Goal: Task Accomplishment & Management: Use online tool/utility

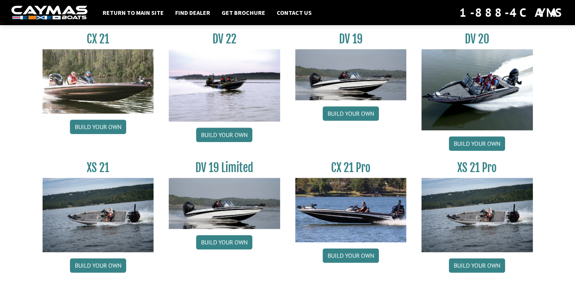
scroll to position [928, 0]
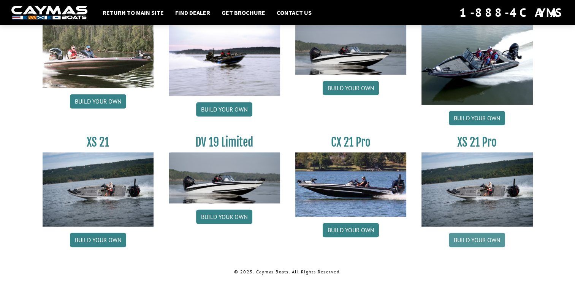
click at [491, 240] on link "Build your own" at bounding box center [477, 239] width 56 height 14
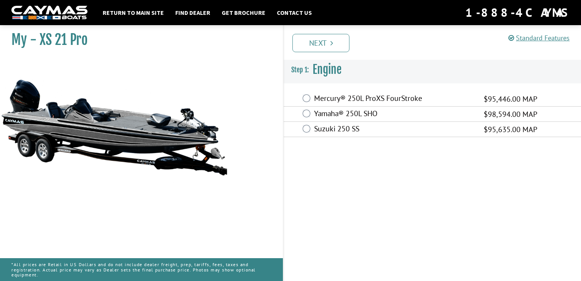
click at [331, 113] on label "Yamaha® 250L SHO" at bounding box center [394, 114] width 160 height 11
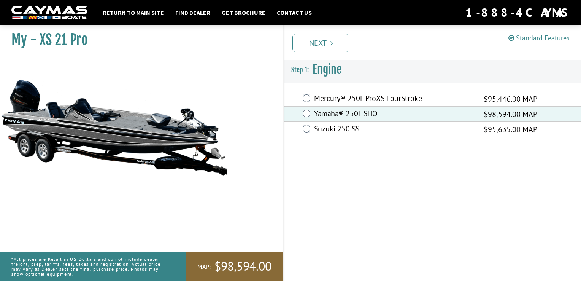
click at [326, 98] on label "Mercury® 250L ProXS FourStroke" at bounding box center [394, 99] width 160 height 11
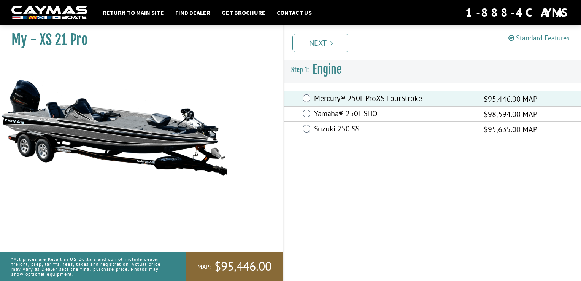
click at [330, 116] on label "Yamaha® 250L SHO" at bounding box center [394, 114] width 160 height 11
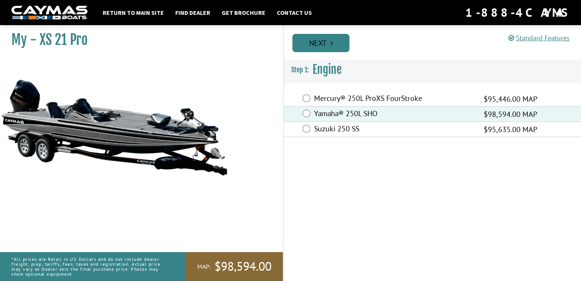
click at [323, 40] on link "Next" at bounding box center [320, 43] width 57 height 18
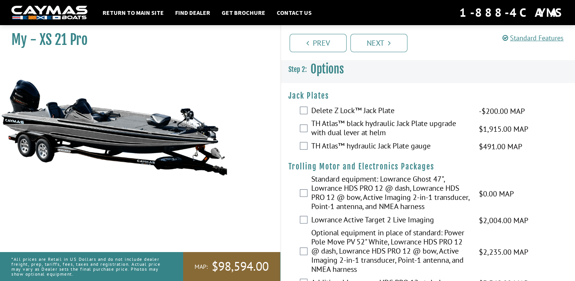
click at [342, 128] on label "TH Atlas™ black hydraulic Jack Plate upgrade with dual lever at helm" at bounding box center [390, 129] width 159 height 20
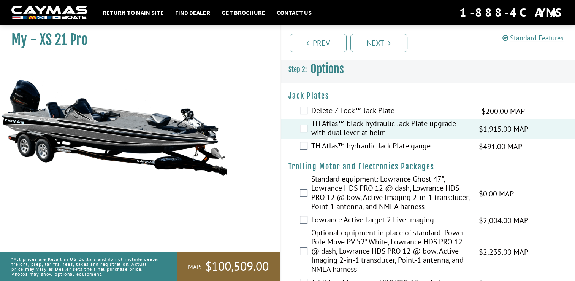
click at [351, 145] on label "TH Atlas™ hydraulic Jack Plate gauge" at bounding box center [390, 146] width 159 height 11
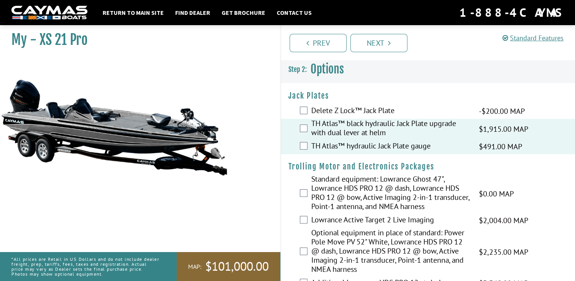
click at [346, 123] on label "TH Atlas™ black hydraulic Jack Plate upgrade with dual lever at helm" at bounding box center [390, 129] width 159 height 20
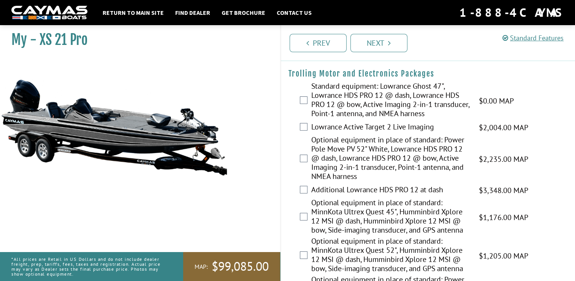
scroll to position [94, 0]
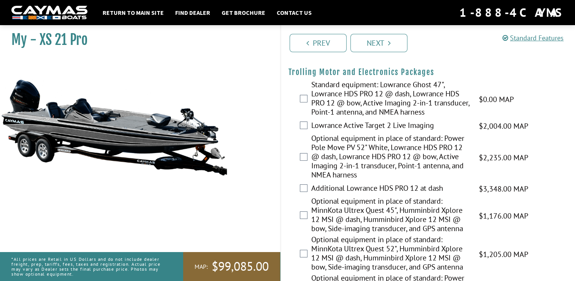
click at [376, 219] on label "Optional equipment in place of standard: MinnKota Ultrex Quest 45", Humminbird …" at bounding box center [390, 215] width 159 height 38
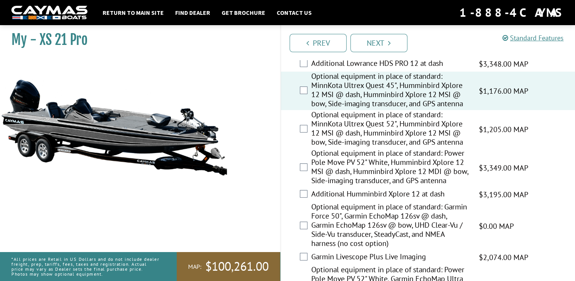
scroll to position [224, 0]
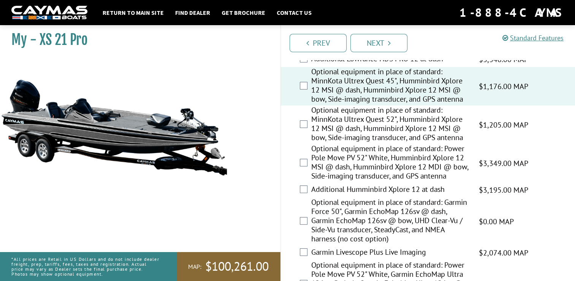
click at [362, 220] on label "Optional equipment in place of standard: Garmin Force 50", Garmin EchoMap 126sv…" at bounding box center [390, 221] width 159 height 48
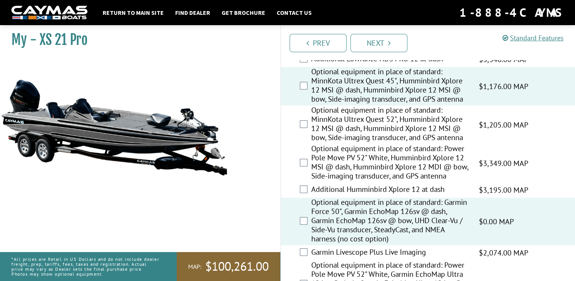
click at [353, 189] on label "Additional Humminbird Xplore 12 at dash" at bounding box center [390, 189] width 159 height 11
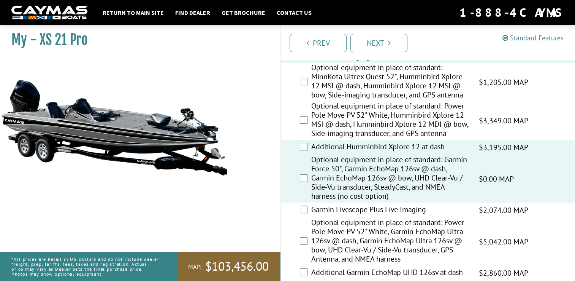
scroll to position [267, 0]
click at [376, 206] on label "Garmin Livescope Plus Live Imaging" at bounding box center [390, 209] width 159 height 11
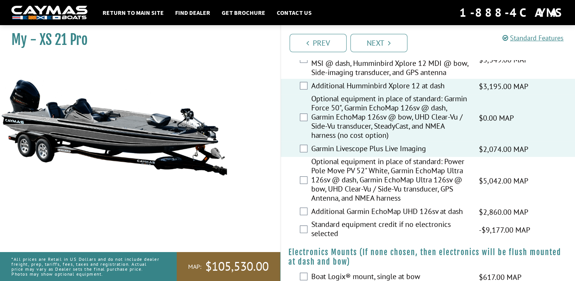
scroll to position [327, 0]
click at [397, 228] on label "Standard equipment credit if no electronics selected" at bounding box center [390, 229] width 159 height 20
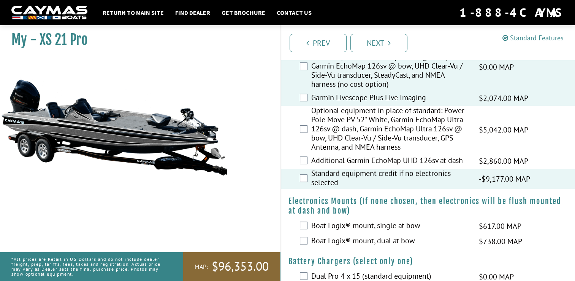
scroll to position [378, 0]
click at [380, 181] on label "Standard equipment credit if no electronics selected" at bounding box center [390, 178] width 159 height 20
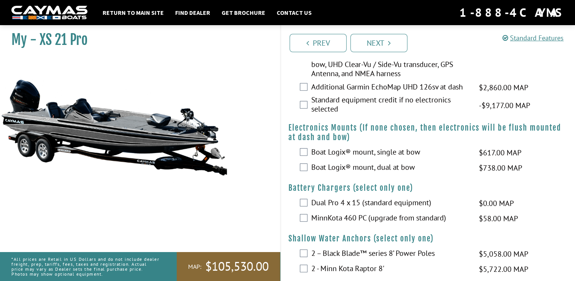
scroll to position [452, 0]
click at [375, 167] on label "Boat Logix® mount, dual at bow" at bounding box center [390, 167] width 159 height 11
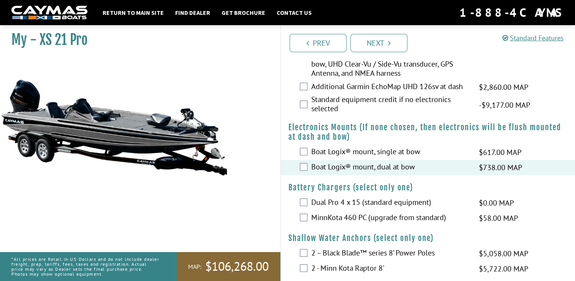
click at [366, 156] on label "Boat Logix® mount, single at bow" at bounding box center [390, 152] width 159 height 11
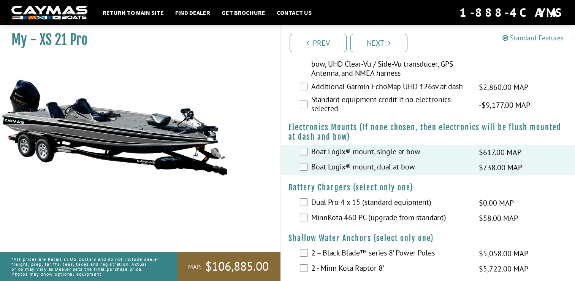
click at [371, 167] on label "Boat Logix® mount, dual at bow" at bounding box center [390, 167] width 159 height 11
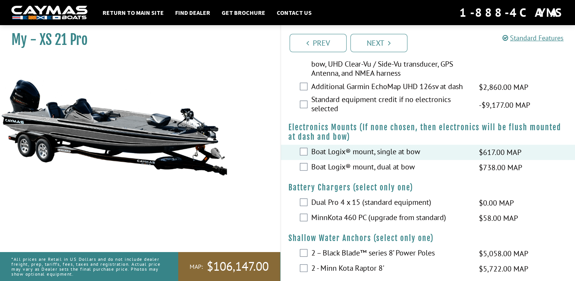
click at [361, 147] on label "Boat Logix® mount, single at bow" at bounding box center [390, 152] width 159 height 11
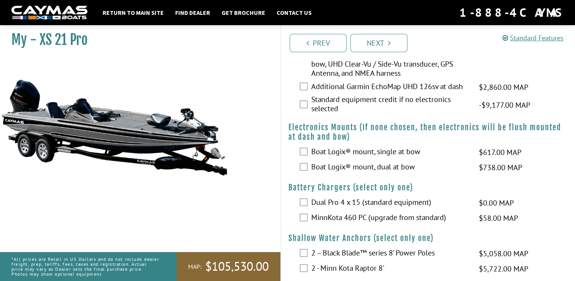
click at [369, 168] on label "Boat Logix® mount, dual at bow" at bounding box center [390, 167] width 159 height 11
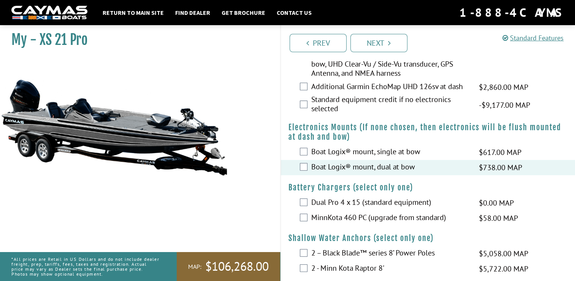
click at [373, 215] on label "MinnKota 460 PC (upgrade from standard)" at bounding box center [390, 218] width 159 height 11
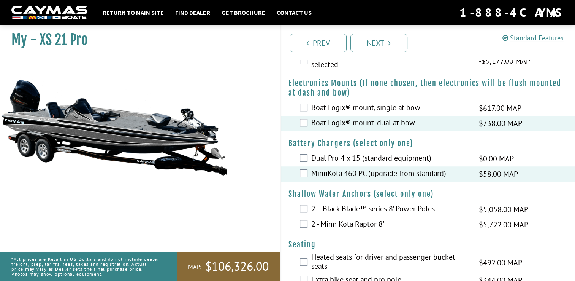
scroll to position [496, 0]
click at [377, 224] on label "2 - Minn Kota Raptor 8'" at bounding box center [390, 224] width 159 height 11
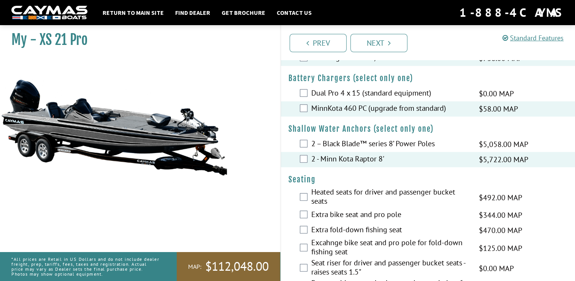
scroll to position [561, 0]
click at [359, 189] on label "Heated seats for driver and passenger bucket seats" at bounding box center [390, 197] width 159 height 20
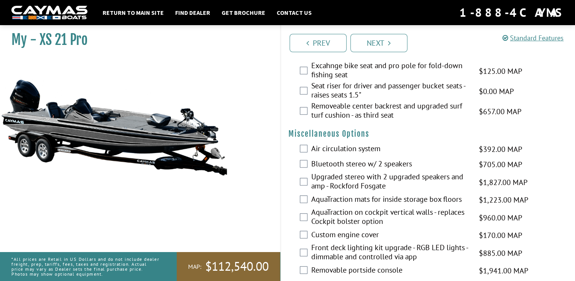
scroll to position [738, 0]
click at [389, 201] on label "AquaTraction mats for inside storage box floors" at bounding box center [390, 199] width 159 height 11
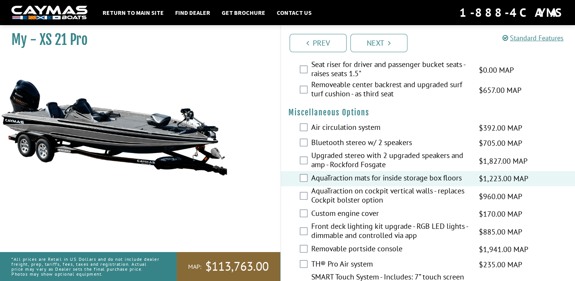
scroll to position [759, 0]
click at [361, 210] on label "Custom engine cover" at bounding box center [390, 213] width 159 height 11
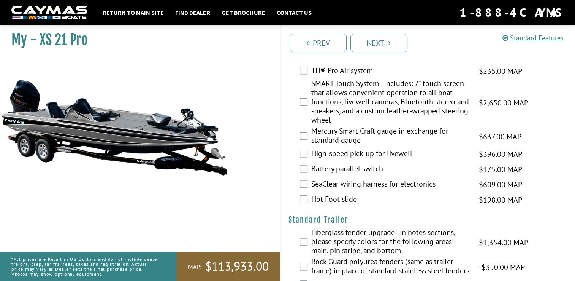
scroll to position [952, 0]
click at [339, 199] on label "Hot Foot slide" at bounding box center [390, 200] width 159 height 11
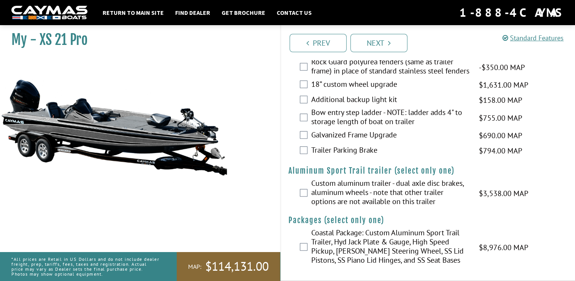
scroll to position [1160, 0]
click at [308, 190] on div "Custom aluminum trailer - dual axle disc brakes, aluminum wheels - note that ot…" at bounding box center [428, 192] width 295 height 29
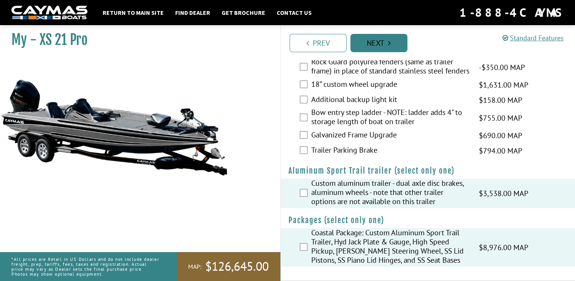
click at [377, 35] on link "Next" at bounding box center [379, 43] width 57 height 18
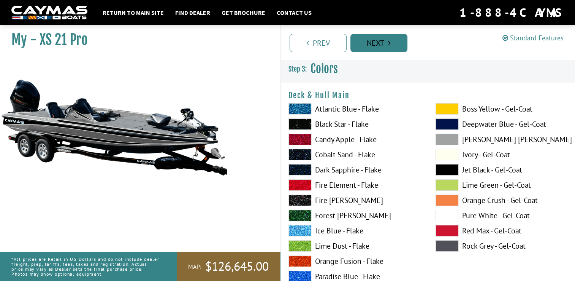
scroll to position [0, 0]
click at [293, 108] on span at bounding box center [300, 108] width 23 height 11
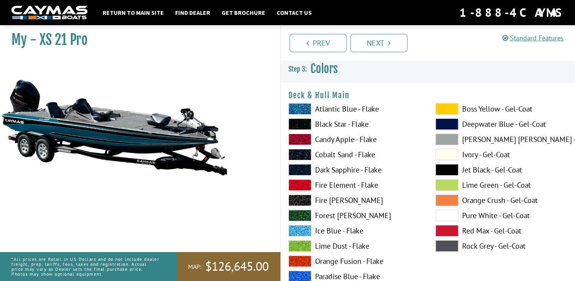
click at [302, 128] on span at bounding box center [300, 123] width 23 height 11
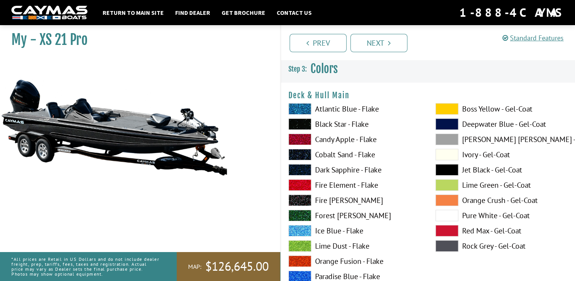
click at [307, 144] on span at bounding box center [300, 138] width 23 height 11
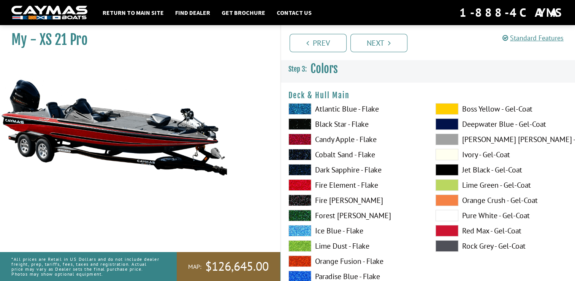
click at [304, 168] on span at bounding box center [300, 169] width 23 height 11
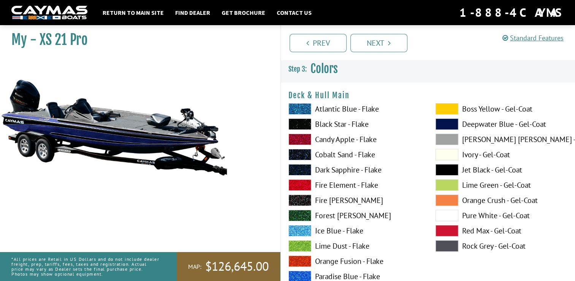
click at [297, 179] on span at bounding box center [300, 184] width 23 height 11
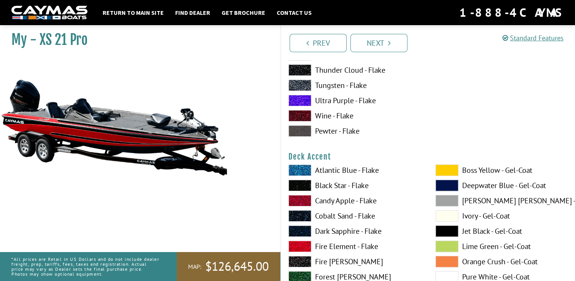
scroll to position [264, 0]
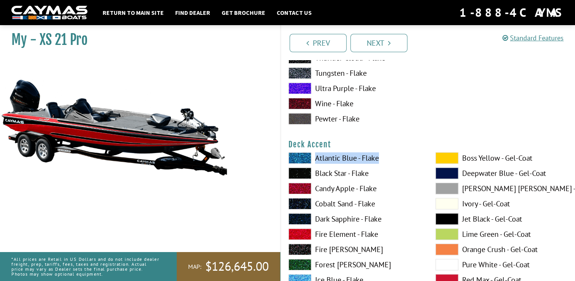
drag, startPoint x: 282, startPoint y: 153, endPoint x: 303, endPoint y: 171, distance: 27.5
click at [303, 171] on span at bounding box center [300, 172] width 23 height 11
click at [304, 173] on span at bounding box center [300, 172] width 23 height 11
click at [303, 162] on span at bounding box center [300, 157] width 23 height 11
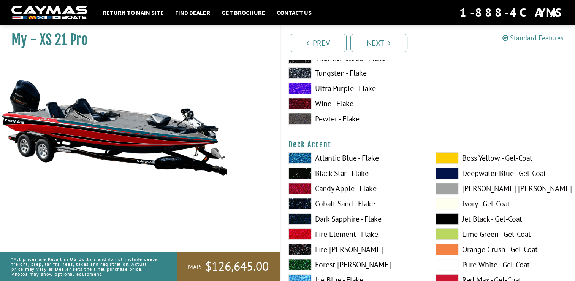
click at [305, 172] on span at bounding box center [300, 172] width 23 height 11
click at [305, 199] on span at bounding box center [300, 203] width 23 height 11
click at [305, 188] on span at bounding box center [300, 188] width 23 height 11
click at [298, 170] on span at bounding box center [300, 172] width 23 height 11
click at [291, 245] on span at bounding box center [300, 248] width 23 height 11
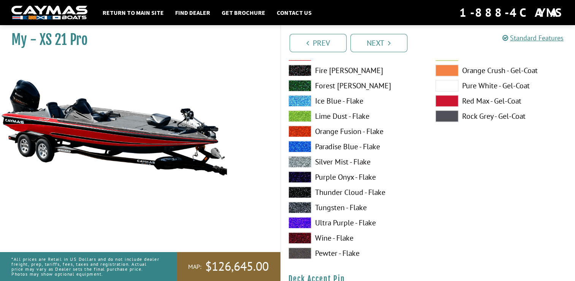
scroll to position [445, 0]
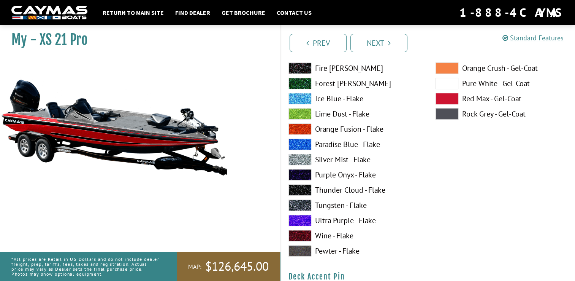
click at [303, 250] on span at bounding box center [300, 250] width 23 height 11
click at [303, 222] on span at bounding box center [300, 219] width 23 height 11
click at [299, 177] on span at bounding box center [300, 174] width 23 height 11
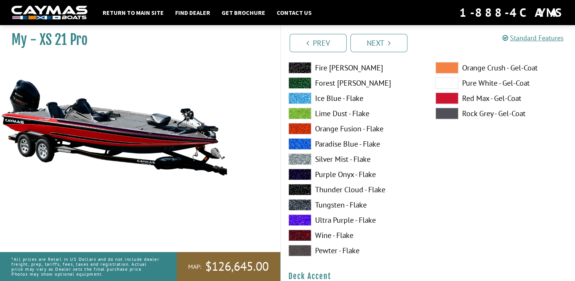
scroll to position [132, 0]
click at [341, 158] on label "Silver Mist - Flake" at bounding box center [355, 158] width 132 height 11
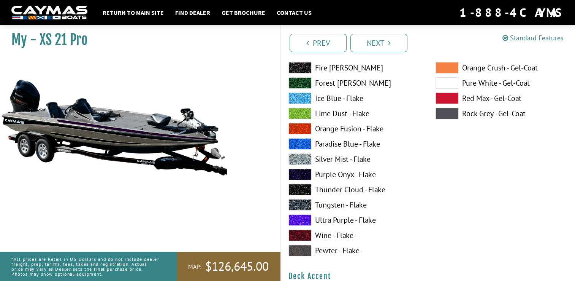
click at [326, 189] on label "Thunder Cloud - Flake" at bounding box center [355, 189] width 132 height 11
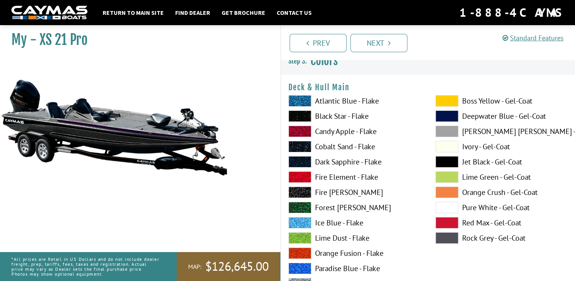
scroll to position [8, 0]
click at [453, 135] on span at bounding box center [447, 130] width 23 height 11
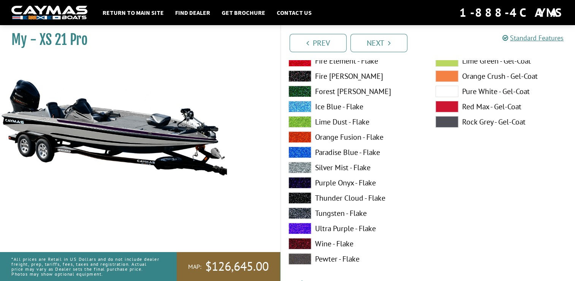
scroll to position [125, 0]
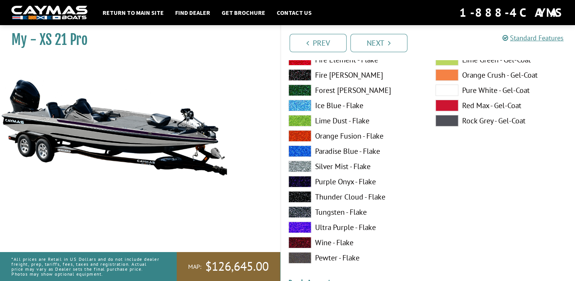
click at [303, 192] on span at bounding box center [300, 196] width 23 height 11
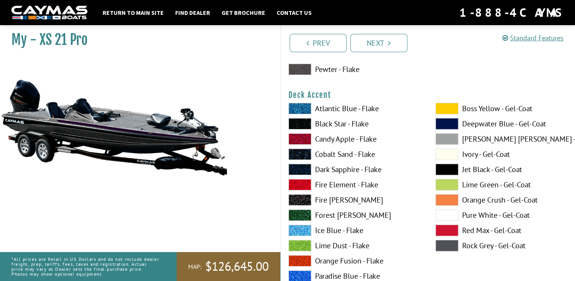
scroll to position [314, 0]
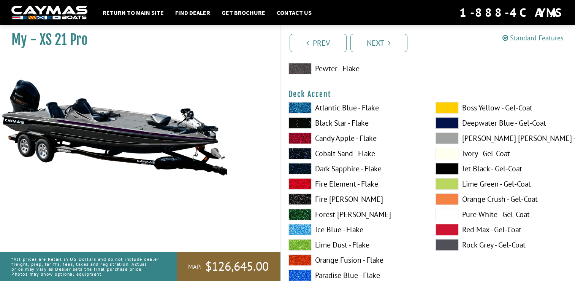
click at [452, 165] on span at bounding box center [447, 168] width 23 height 11
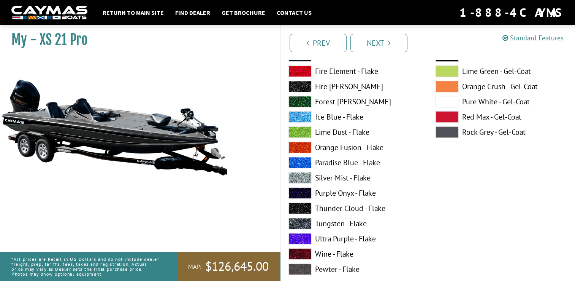
scroll to position [426, 0]
click at [301, 210] on span at bounding box center [300, 208] width 23 height 11
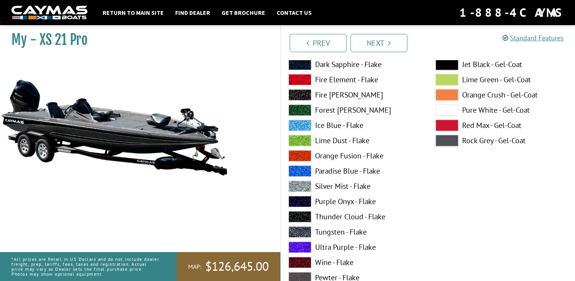
scroll to position [732, 0]
click at [306, 213] on span at bounding box center [300, 215] width 23 height 11
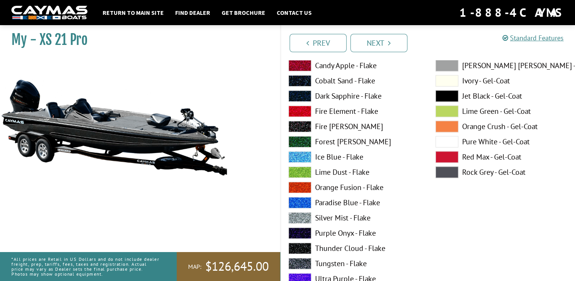
scroll to position [1015, 0]
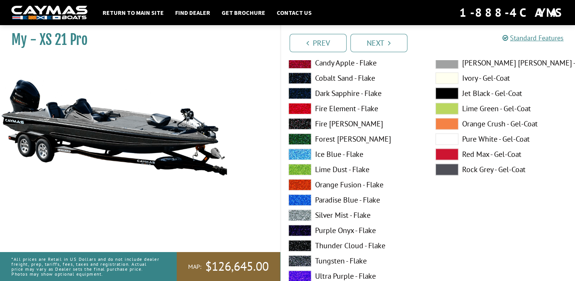
click at [348, 245] on label "Thunder Cloud - Flake" at bounding box center [355, 245] width 132 height 11
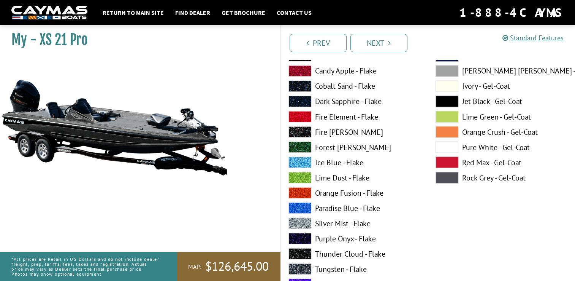
scroll to position [1331, 0]
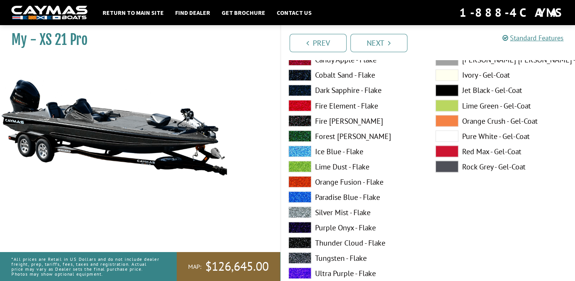
click at [346, 241] on label "Thunder Cloud - Flake" at bounding box center [355, 242] width 132 height 11
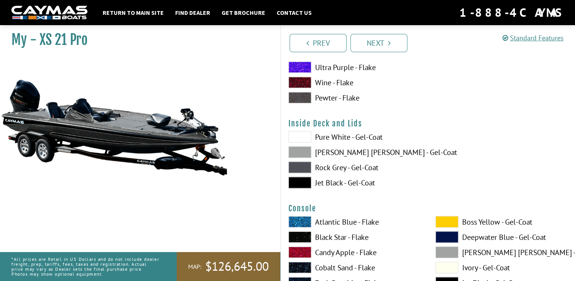
scroll to position [1542, 0]
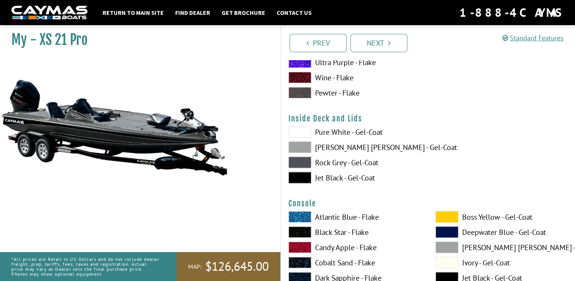
click at [350, 128] on label "Pure White - Gel-Coat" at bounding box center [355, 131] width 132 height 11
click at [349, 153] on div "Pure White - Gel-Coat Dove Gray - Gel-Coat Rock Grey - Gel-Coat Jet Black - Gel…" at bounding box center [354, 156] width 147 height 61
click at [345, 148] on label "[PERSON_NAME] [PERSON_NAME] - Gel-Coat" at bounding box center [355, 146] width 132 height 11
click at [335, 177] on label "Jet Black - Gel-Coat" at bounding box center [355, 177] width 132 height 11
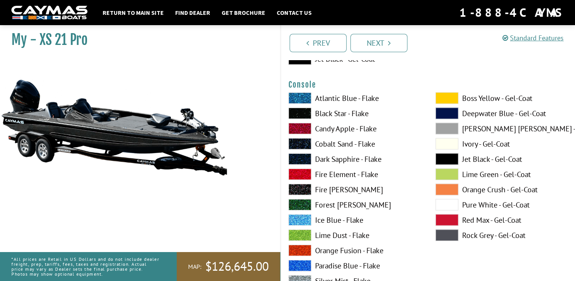
scroll to position [1676, 0]
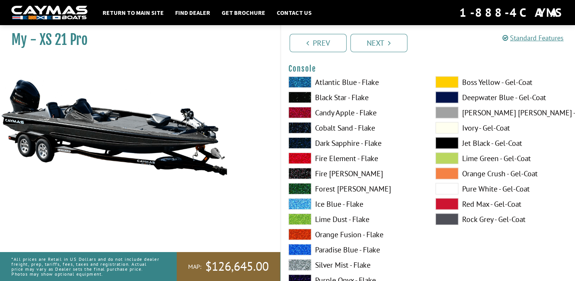
click at [338, 217] on label "Lime Dust - Flake" at bounding box center [355, 218] width 132 height 11
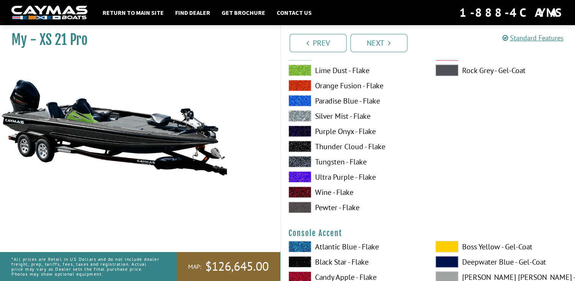
scroll to position [1830, 0]
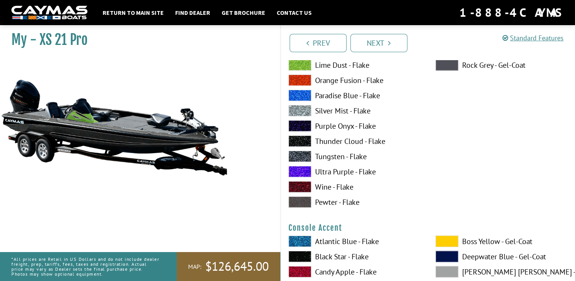
click at [351, 141] on label "Thunder Cloud - Flake" at bounding box center [355, 140] width 132 height 11
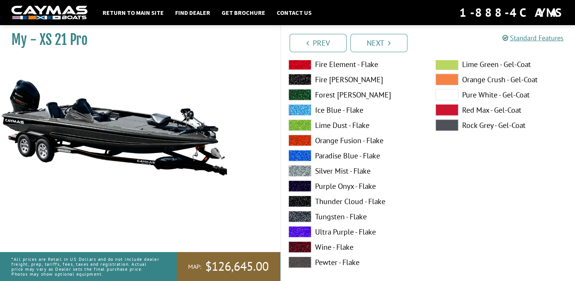
scroll to position [2083, 0]
click at [335, 199] on label "Thunder Cloud - Flake" at bounding box center [355, 200] width 132 height 11
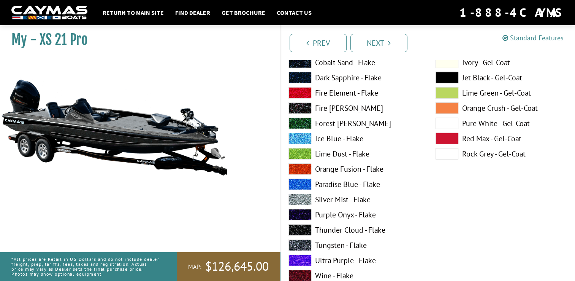
scroll to position [2370, 0]
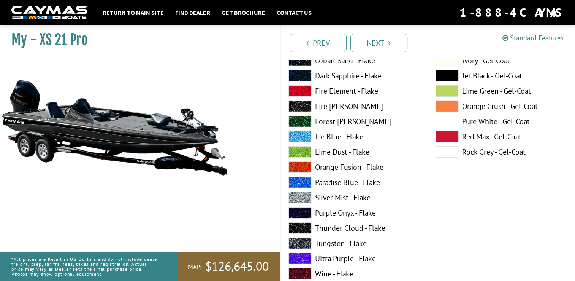
click at [341, 228] on label "Thunder Cloud - Flake" at bounding box center [355, 227] width 132 height 11
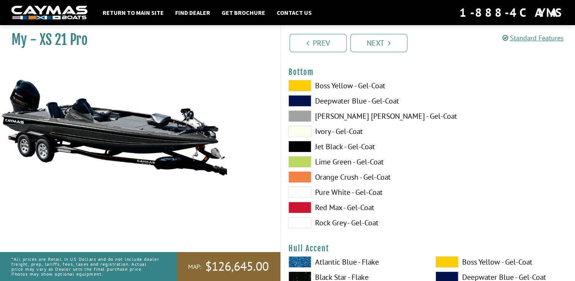
scroll to position [2610, 0]
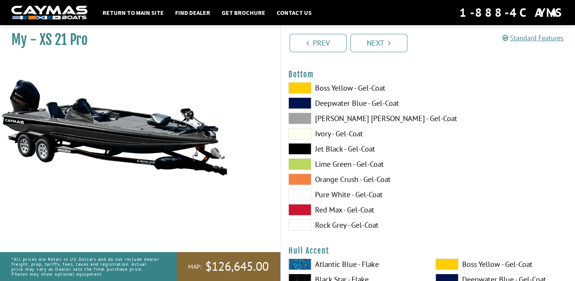
click at [330, 145] on label "Jet Black - Gel-Coat" at bounding box center [355, 148] width 132 height 11
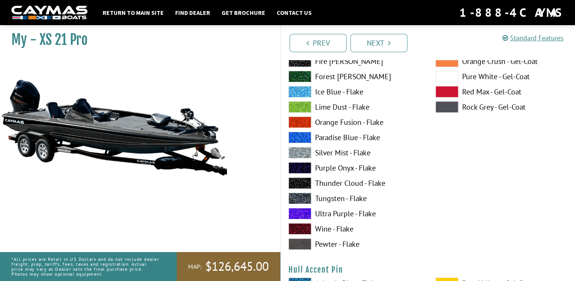
scroll to position [2904, 0]
click at [345, 180] on label "Thunder Cloud - Flake" at bounding box center [355, 182] width 132 height 11
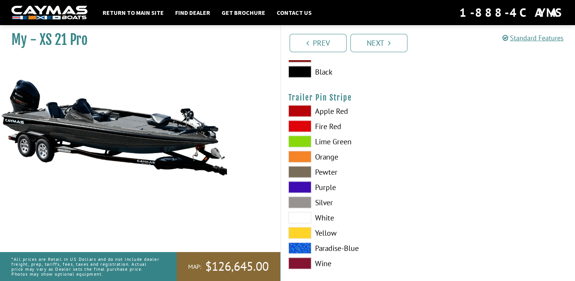
scroll to position [4345, 0]
click at [305, 245] on span at bounding box center [300, 248] width 23 height 11
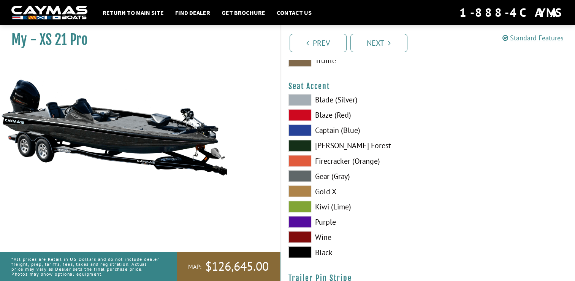
scroll to position [4166, 0]
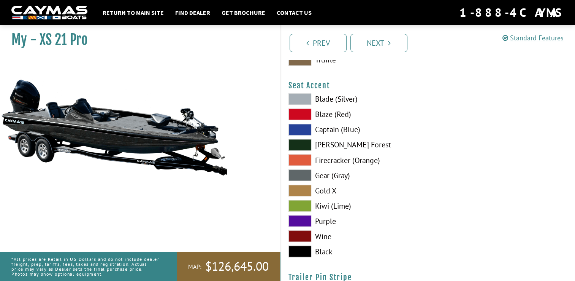
click at [297, 249] on span at bounding box center [300, 250] width 23 height 11
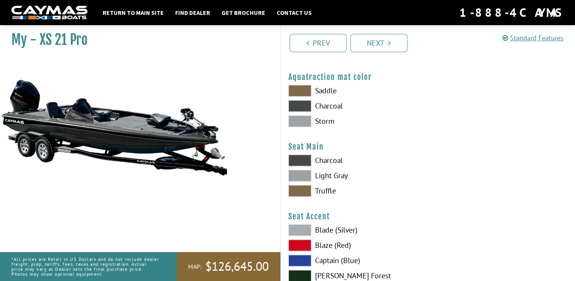
scroll to position [4034, 0]
click at [303, 159] on span at bounding box center [300, 160] width 23 height 11
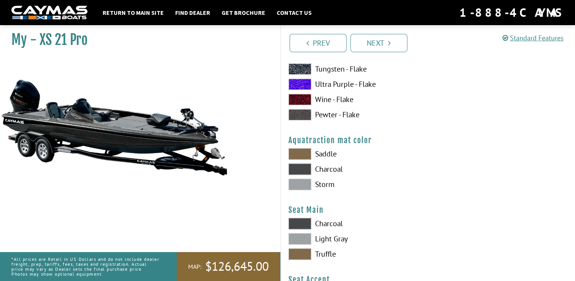
scroll to position [3971, 0]
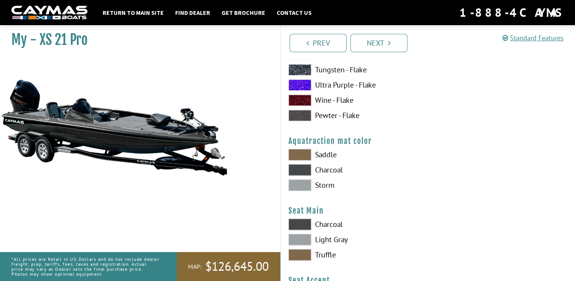
click at [306, 186] on span at bounding box center [300, 184] width 23 height 11
click at [302, 167] on span at bounding box center [300, 169] width 23 height 11
click at [302, 181] on span at bounding box center [300, 184] width 23 height 11
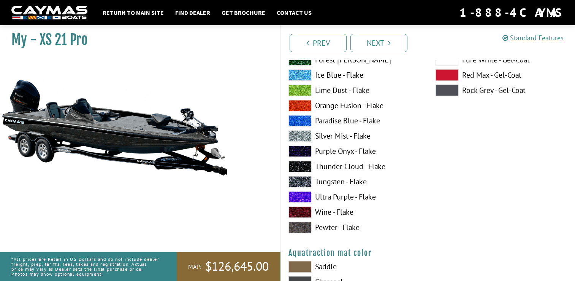
scroll to position [3857, 0]
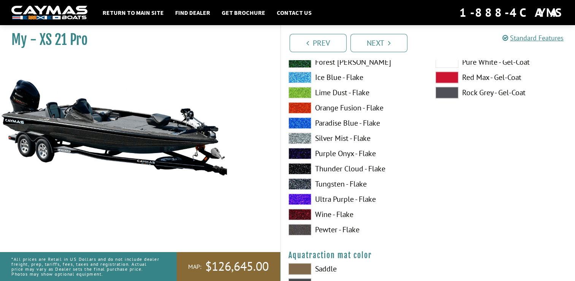
click at [306, 166] on span at bounding box center [300, 168] width 23 height 11
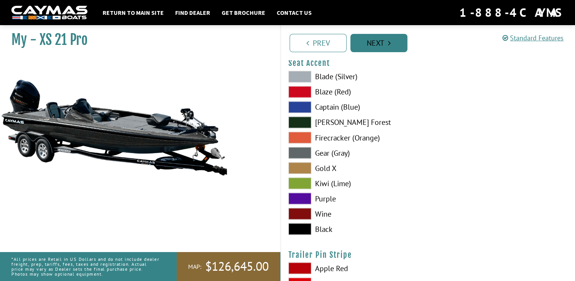
click at [359, 44] on link "Next" at bounding box center [379, 43] width 57 height 18
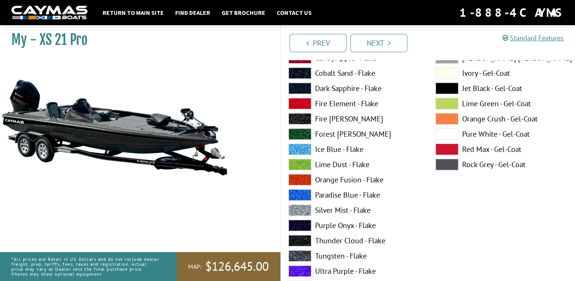
scroll to position [3173, 0]
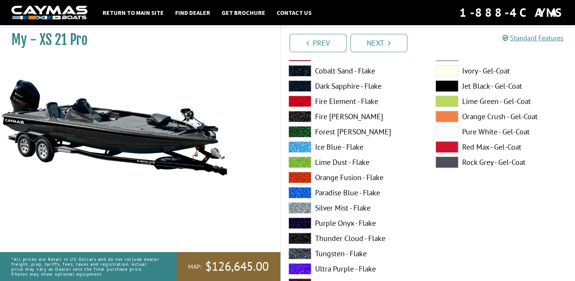
click at [306, 236] on span at bounding box center [300, 237] width 23 height 11
click at [379, 49] on link "Next" at bounding box center [379, 43] width 57 height 18
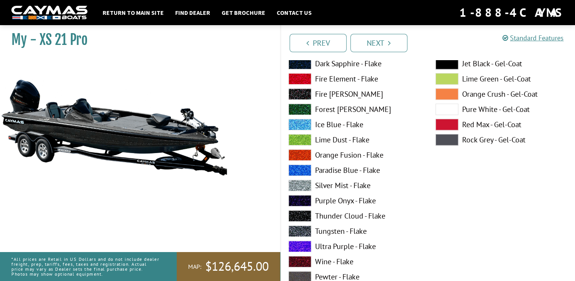
scroll to position [3509, 0]
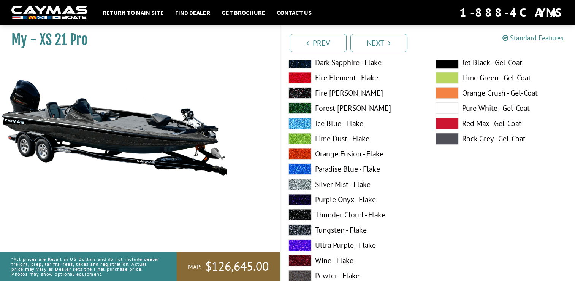
click at [302, 230] on span at bounding box center [300, 229] width 23 height 11
click at [301, 217] on span at bounding box center [300, 214] width 23 height 11
click at [369, 42] on link "Next" at bounding box center [379, 43] width 57 height 18
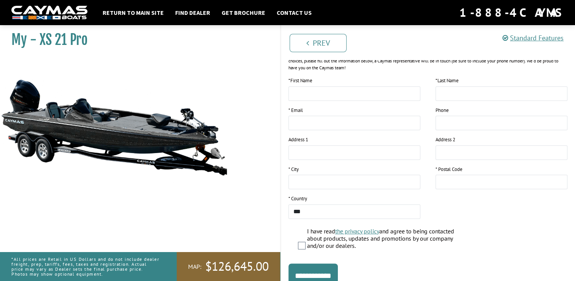
scroll to position [0, 0]
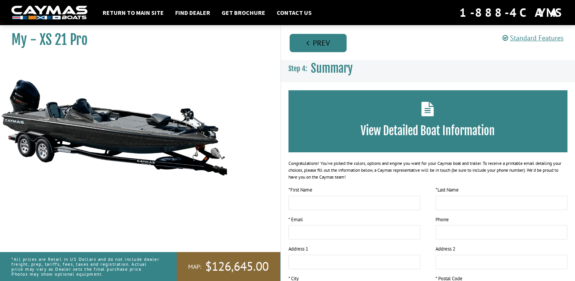
click at [324, 38] on link "Prev" at bounding box center [318, 43] width 57 height 18
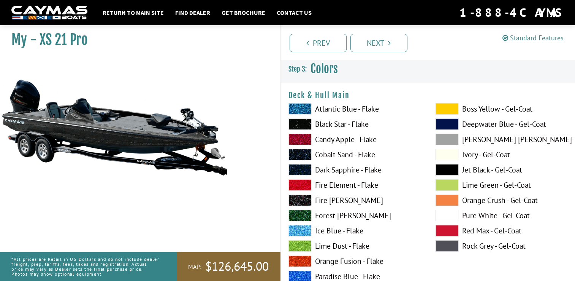
click at [564, 155] on label "Ivory - Gel-Coat" at bounding box center [502, 154] width 132 height 11
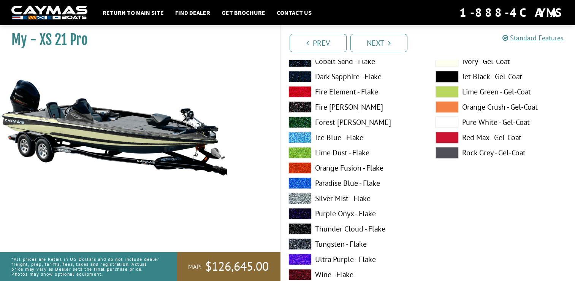
scroll to position [407, 0]
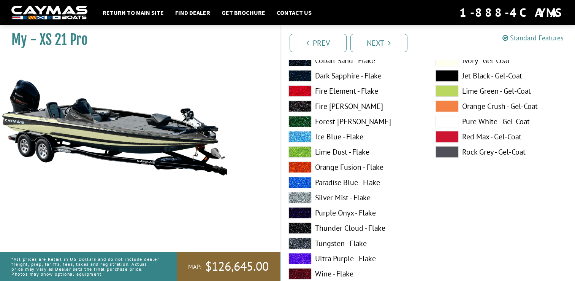
click at [343, 230] on label "Thunder Cloud - Flake" at bounding box center [355, 227] width 132 height 11
click at [304, 229] on span at bounding box center [300, 227] width 23 height 11
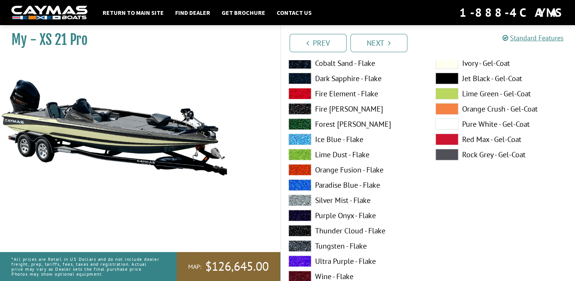
scroll to position [91, 0]
click at [316, 227] on label "Thunder Cloud - Flake" at bounding box center [355, 230] width 132 height 11
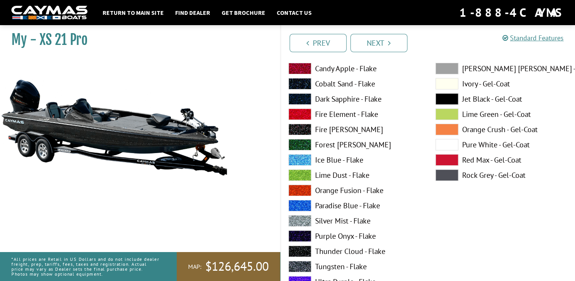
scroll to position [70, 0]
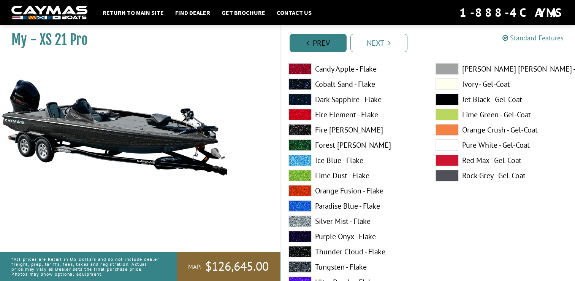
click at [318, 47] on link "Prev" at bounding box center [318, 43] width 57 height 18
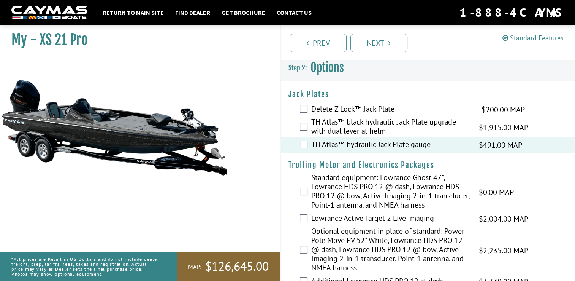
scroll to position [0, 0]
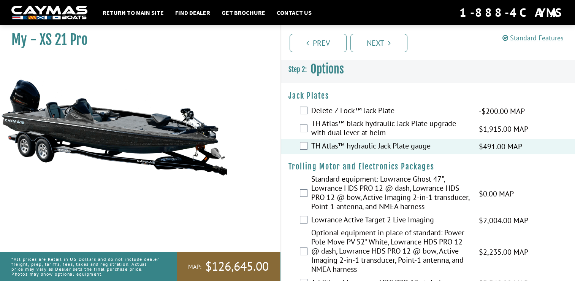
click at [326, 124] on label "TH Atlas™ black hydraulic Jack Plate upgrade with dual lever at helm" at bounding box center [390, 129] width 159 height 20
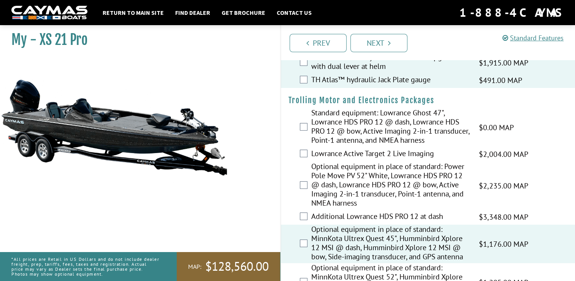
scroll to position [68, 0]
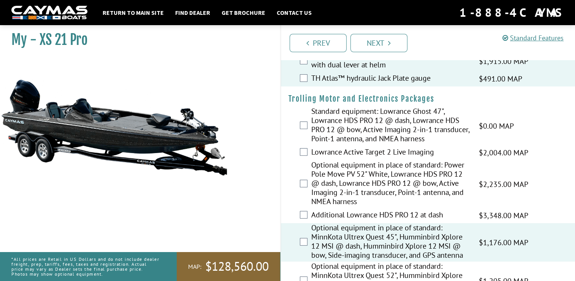
drag, startPoint x: 326, startPoint y: 124, endPoint x: 303, endPoint y: 131, distance: 23.8
click at [303, 131] on div "Standard equipment: Lowrance Ghost 47", Lowrance HDS PRO 12 @ dash, Lowrance HD…" at bounding box center [428, 125] width 295 height 38
click at [310, 129] on div "Standard equipment: Lowrance Ghost 47", Lowrance HDS PRO 12 @ dash, Lowrance HD…" at bounding box center [428, 125] width 295 height 38
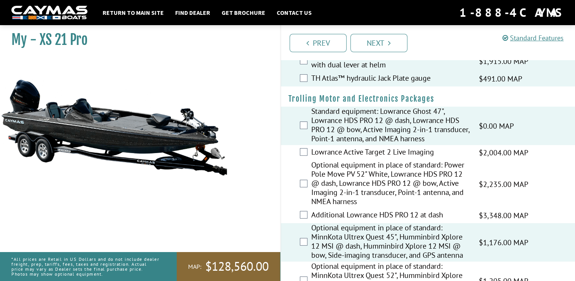
click at [310, 150] on div "Lowrance Active Target 2 Live Imaging $2,004.00 MAP $2,366.00 MSRP" at bounding box center [428, 152] width 295 height 15
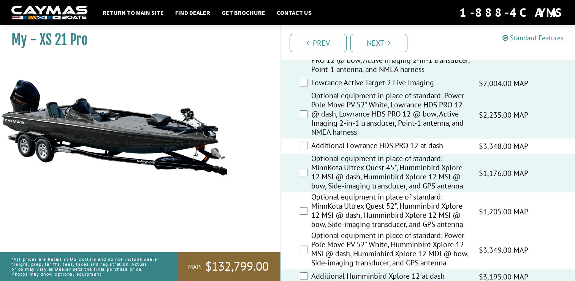
scroll to position [138, 0]
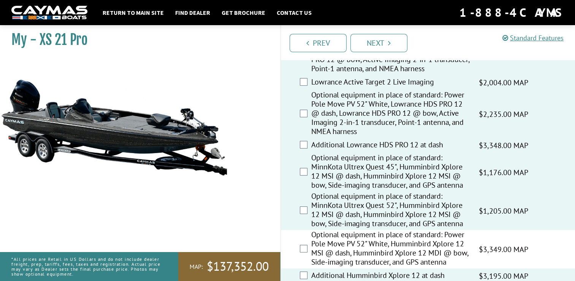
click at [302, 253] on div "Optional equipment in place of standard: Power Pole Move PV 52" White, Humminbi…" at bounding box center [428, 249] width 295 height 38
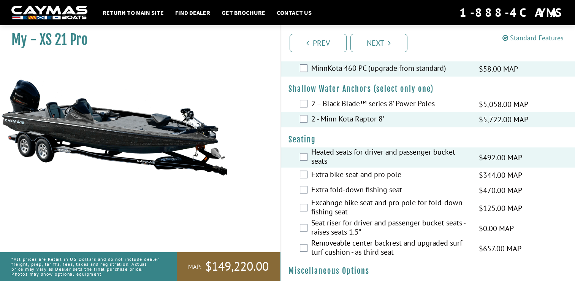
scroll to position [601, 0]
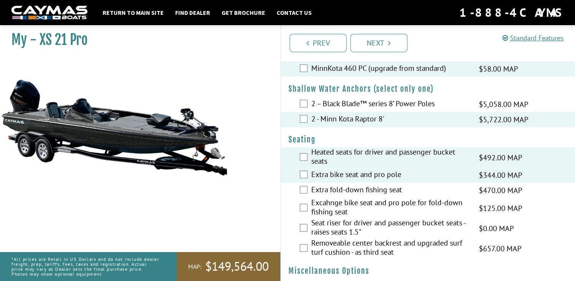
click at [307, 192] on div "Extra fold-down fishing seat $470.00 MAP $555.00 MSRP" at bounding box center [428, 190] width 295 height 15
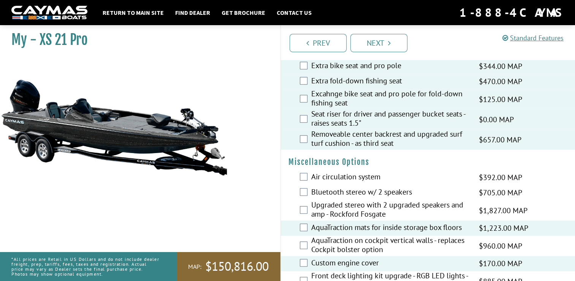
scroll to position [717, 0]
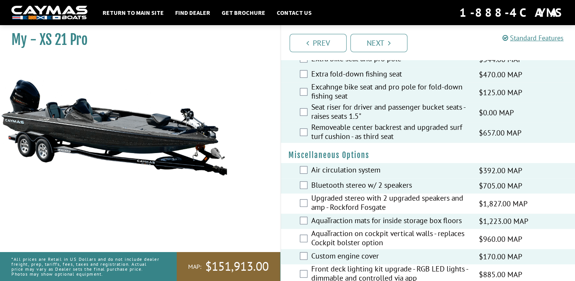
click at [307, 200] on div "Upgraded stereo with 2 upgraded speakers and amp - Rockford Fosgate $1,827.00 M…" at bounding box center [428, 203] width 295 height 20
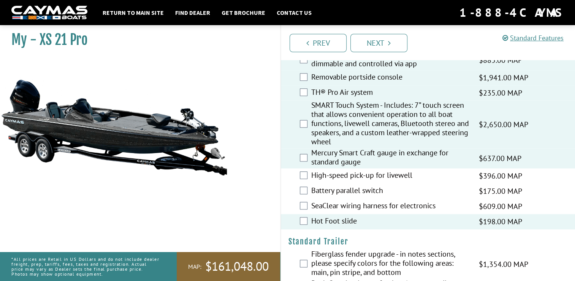
scroll to position [931, 0]
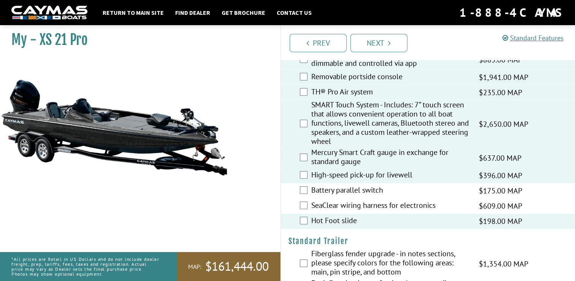
click at [309, 193] on div "Battery parallel switch $175.00 MAP $206.00 MSRP" at bounding box center [428, 190] width 295 height 15
click at [308, 187] on div "Battery parallel switch $175.00 MAP $206.00 MSRP" at bounding box center [428, 190] width 295 height 15
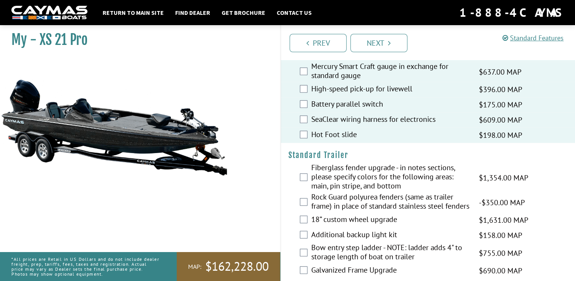
scroll to position [1025, 0]
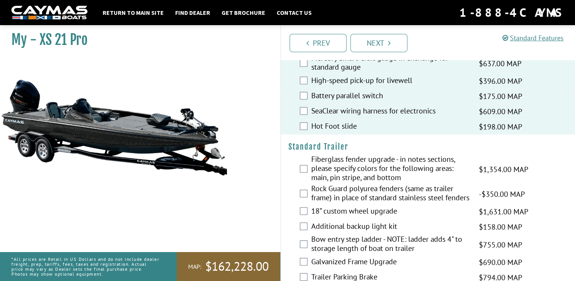
click at [302, 173] on div "Fiberglass fender upgrade - in notes sections, please specify colors for the fo…" at bounding box center [428, 168] width 295 height 29
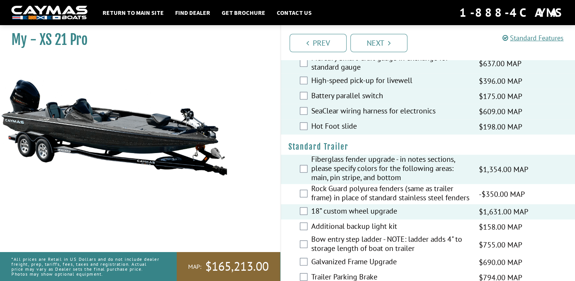
click at [305, 234] on div "Additional backup light kit $158.00 MAP $187.00 MSRP" at bounding box center [428, 226] width 295 height 15
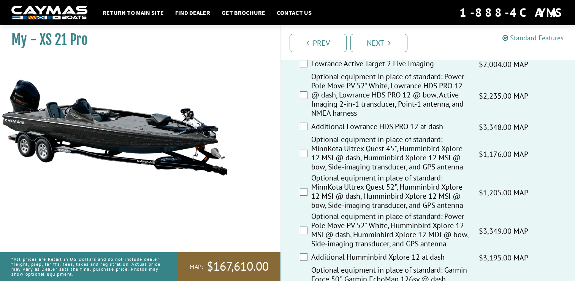
scroll to position [156, 0]
click at [311, 46] on link "Prev" at bounding box center [318, 43] width 57 height 18
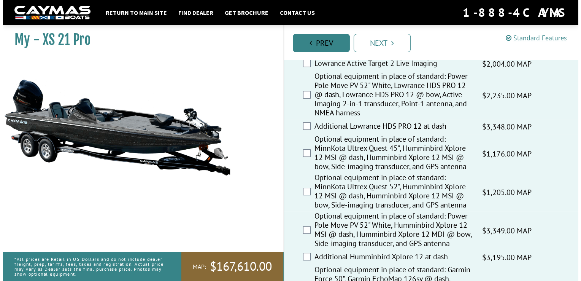
scroll to position [0, 0]
